Goal: Task Accomplishment & Management: Use online tool/utility

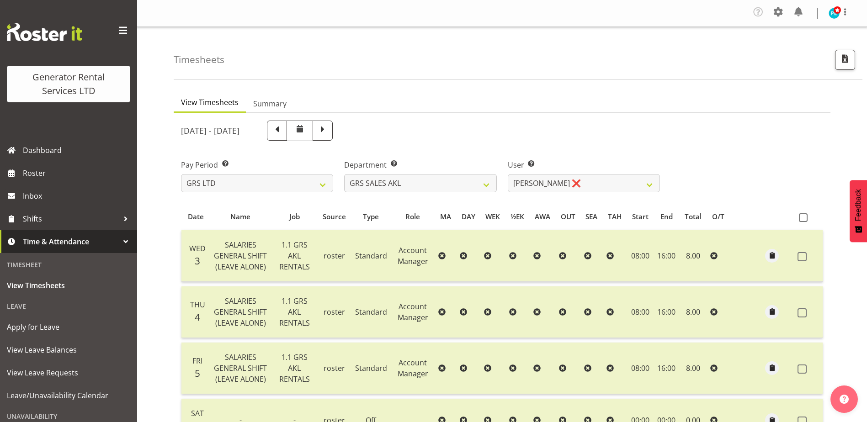
select select "141"
select select "7208"
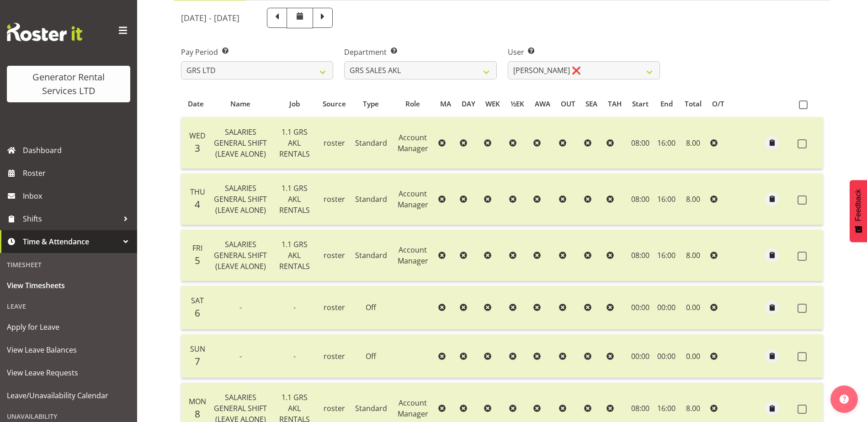
scroll to position [9, 0]
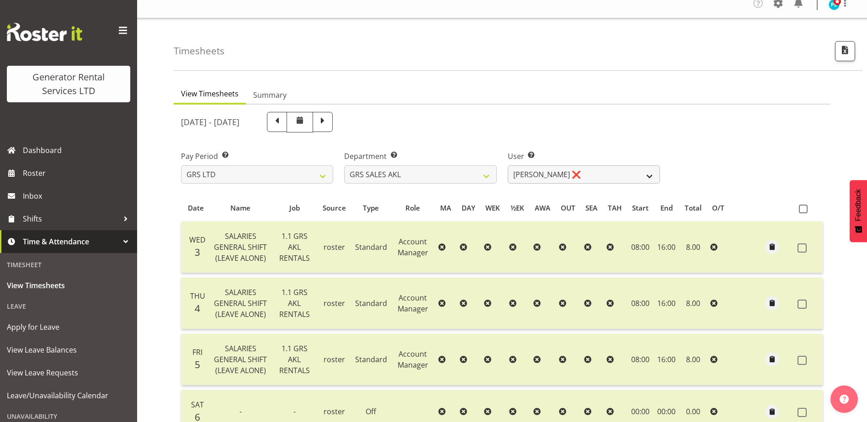
drag, startPoint x: 649, startPoint y: 175, endPoint x: 645, endPoint y: 177, distance: 4.7
click at [649, 175] on select "[PERSON_NAME] ✔ [PERSON_NAME] ✔ [PERSON_NAME] ✔ [PERSON_NAME] ✔ [PERSON_NAME] ❌" at bounding box center [584, 174] width 152 height 18
click at [508, 165] on select "[PERSON_NAME] ✔ [PERSON_NAME] ✔ [PERSON_NAME] ✔ [PERSON_NAME] ✔ [PERSON_NAME] ❌" at bounding box center [584, 174] width 152 height 18
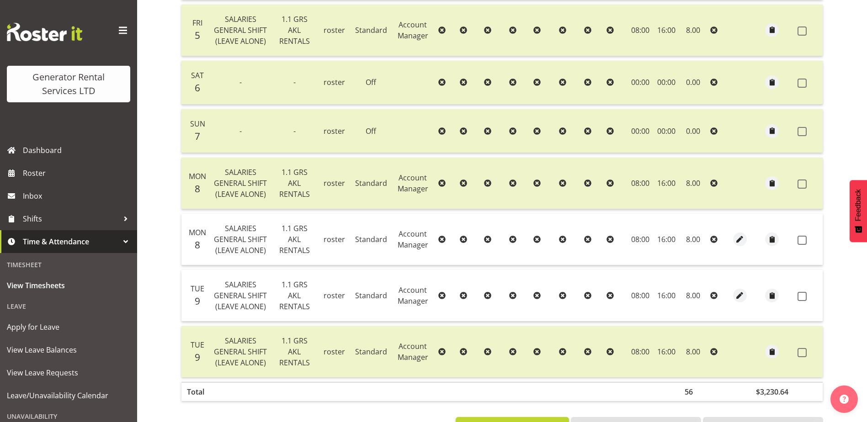
scroll to position [374, 0]
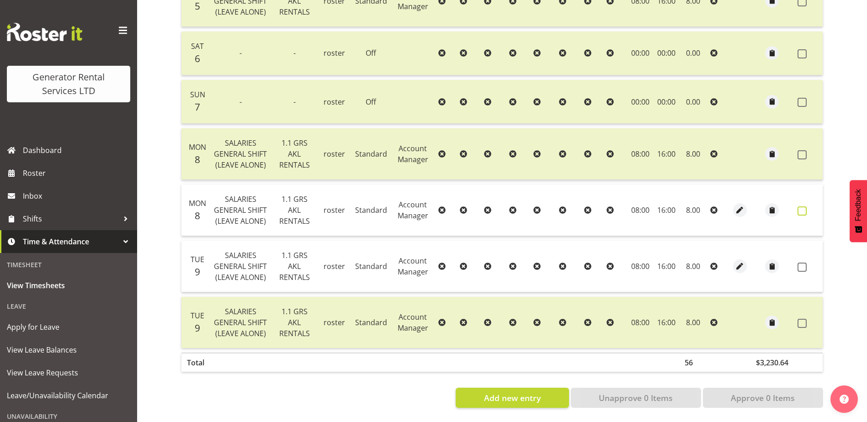
click at [804, 207] on span at bounding box center [802, 211] width 9 height 9
checkbox input "true"
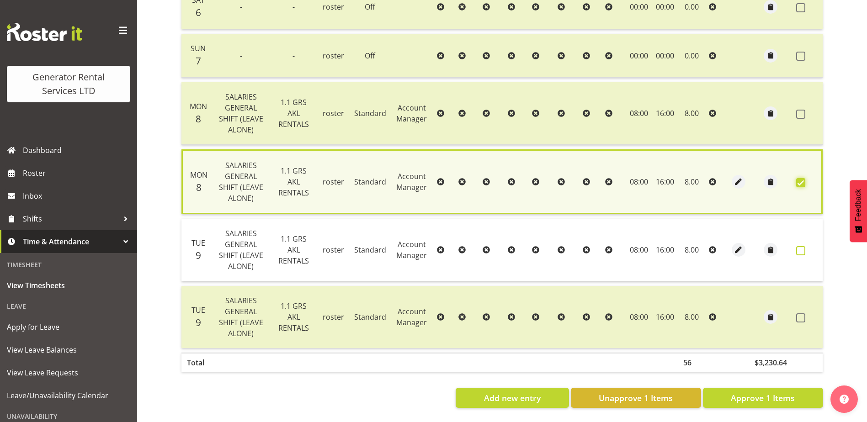
scroll to position [454, 0]
click at [801, 246] on span at bounding box center [800, 250] width 9 height 9
checkbox input "true"
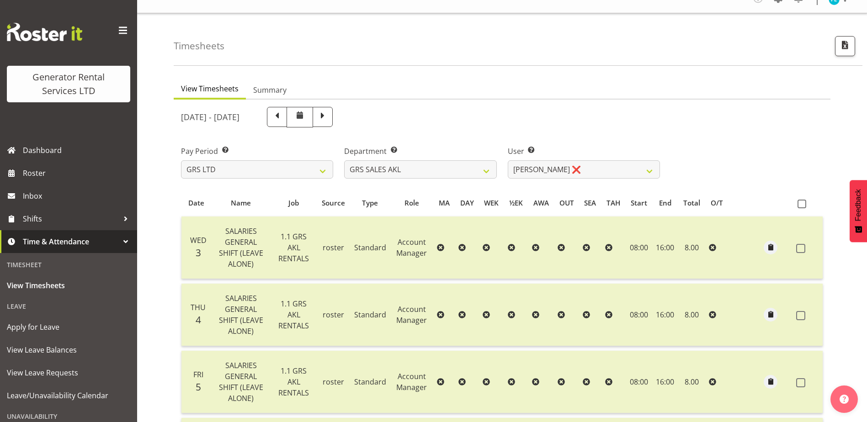
scroll to position [0, 0]
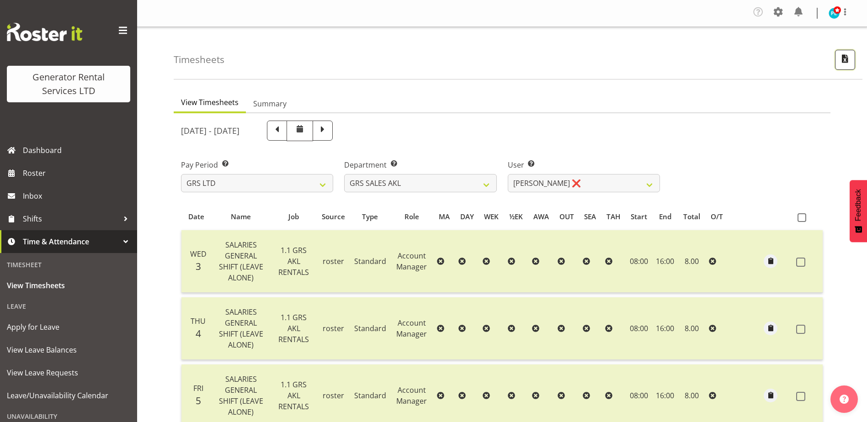
click at [845, 62] on span "button" at bounding box center [845, 59] width 12 height 12
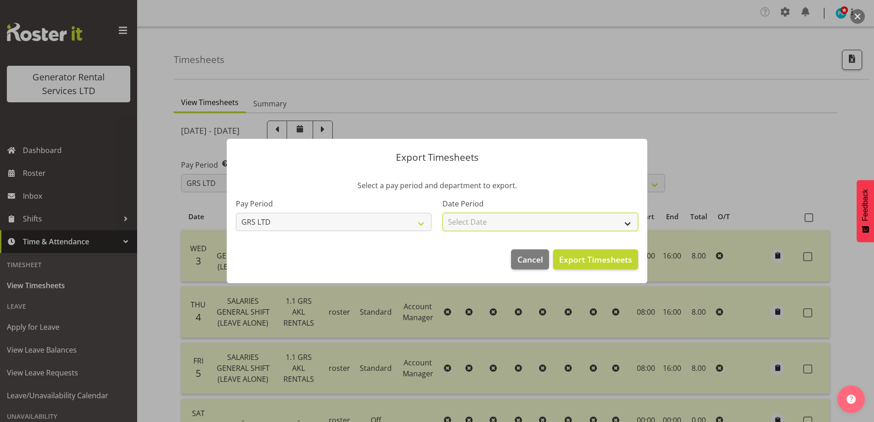
click at [587, 231] on select "Select Date Week starting [DATE] Week starting [DATE] Week starting [DATE] Week…" at bounding box center [541, 222] width 196 height 18
select select "[DATE]"
click at [443, 213] on select "Select Date Week starting [DATE] Week starting [DATE] Week starting [DATE] Week…" at bounding box center [541, 222] width 196 height 18
click at [605, 256] on span "Export Timesheets" at bounding box center [595, 260] width 73 height 12
click at [533, 263] on span "Cancel" at bounding box center [531, 260] width 26 height 12
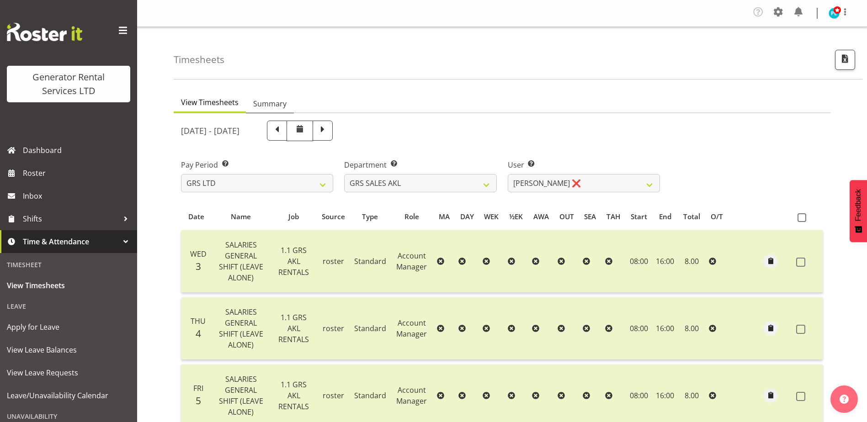
click at [264, 99] on span "Summary" at bounding box center [269, 103] width 33 height 11
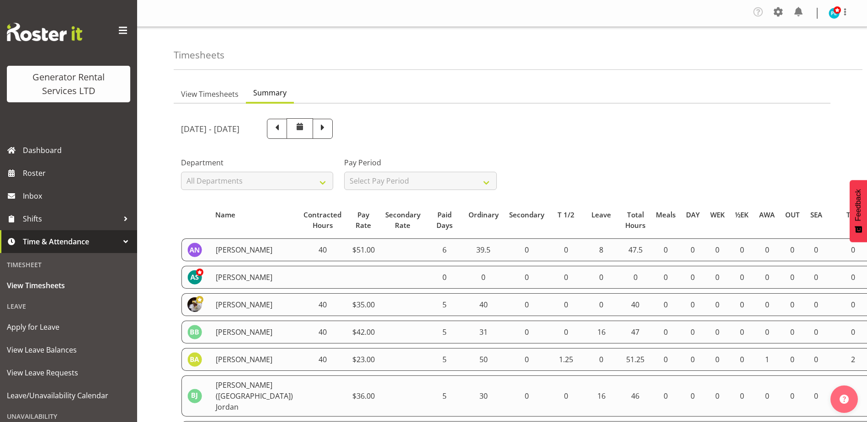
click at [218, 214] on th "Name" at bounding box center [254, 220] width 88 height 28
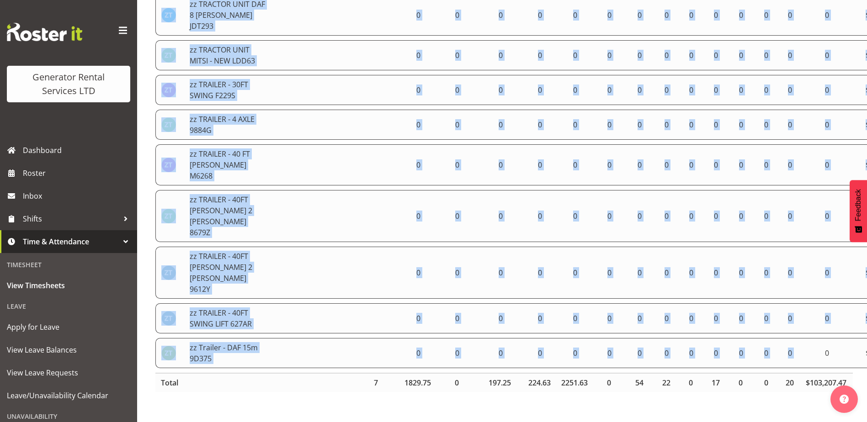
scroll to position [4497, 0]
drag, startPoint x: 215, startPoint y: 214, endPoint x: 817, endPoint y: 369, distance: 620.9
drag, startPoint x: 817, startPoint y: 369, endPoint x: 731, endPoint y: 249, distance: 147.6
copy table "Lore Ipsumdolor Sitam Con Adip Elitseddo Eius Temp Inci Utlabore Etdolorem A 4/…"
